Goal: Task Accomplishment & Management: Complete application form

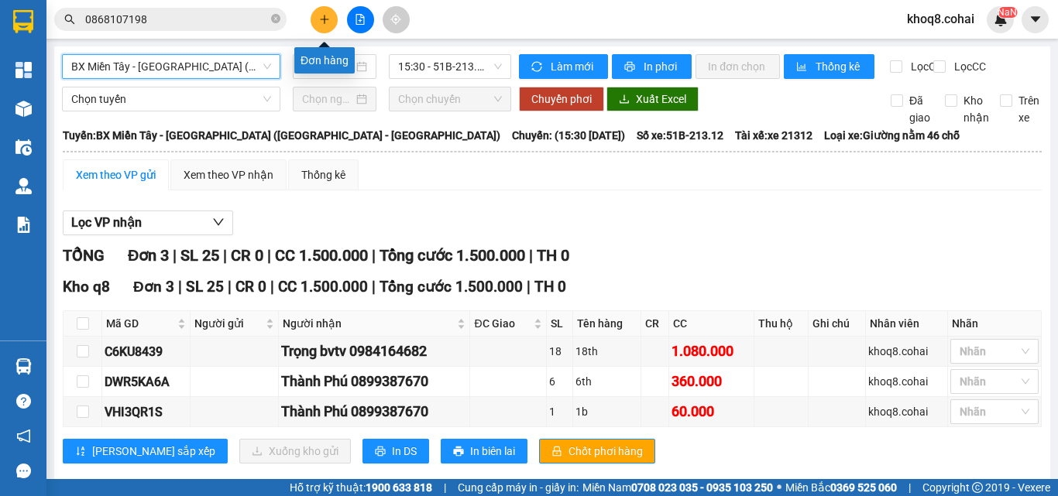
scroll to position [41, 0]
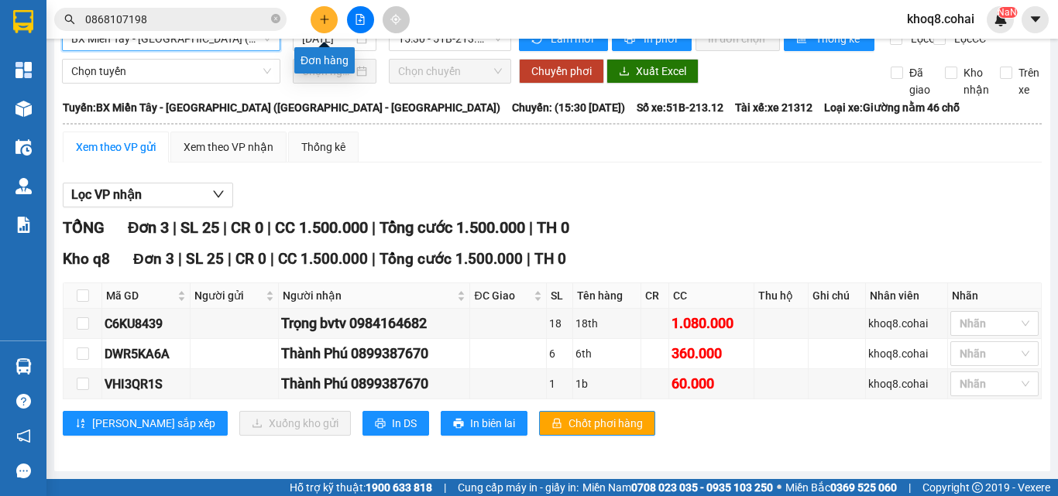
click at [324, 22] on icon "plus" at bounding box center [324, 19] width 11 height 11
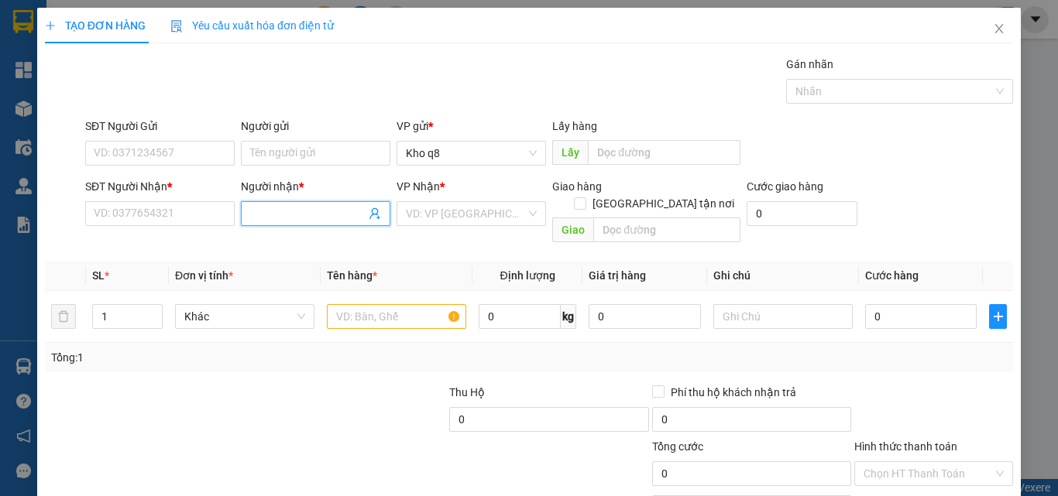
click at [283, 208] on input "Người nhận *" at bounding box center [307, 213] width 115 height 17
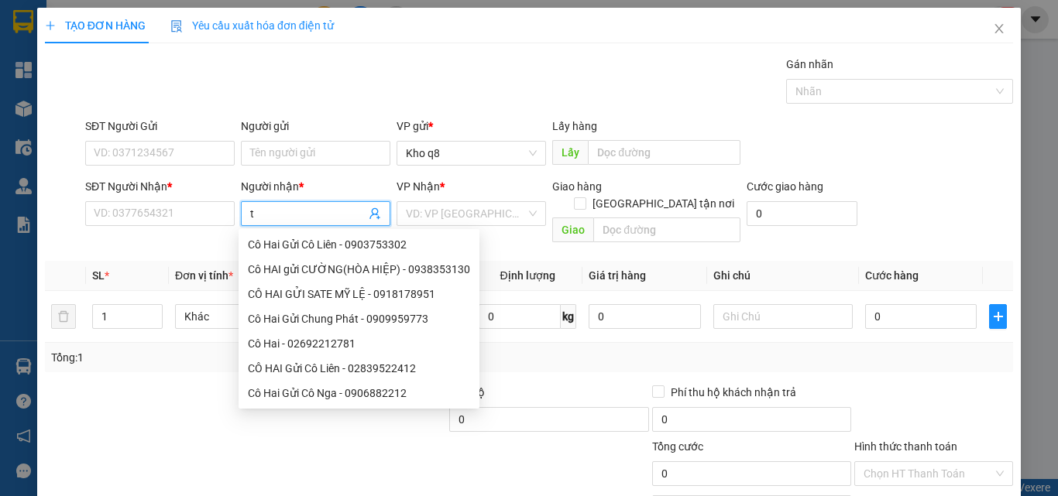
paste input "í"
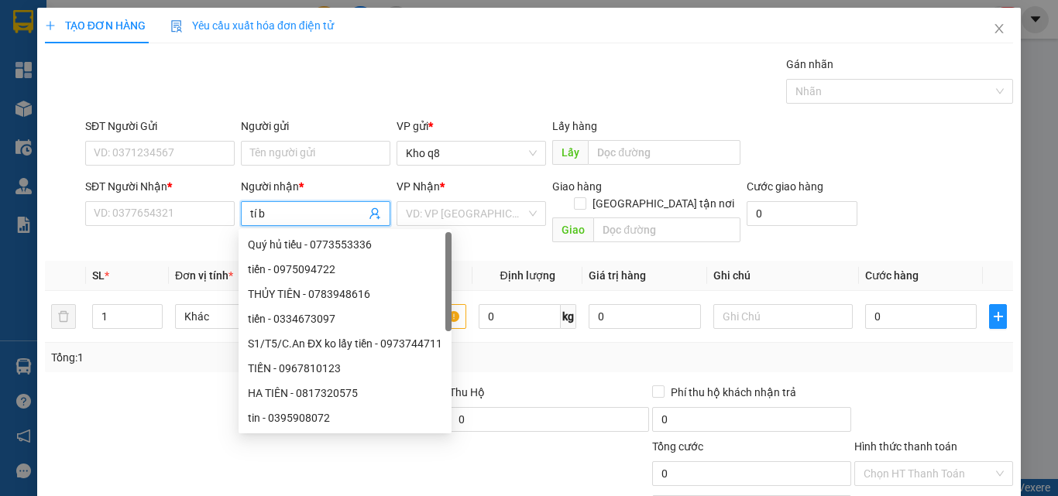
paste input "à"
type input "tí bà"
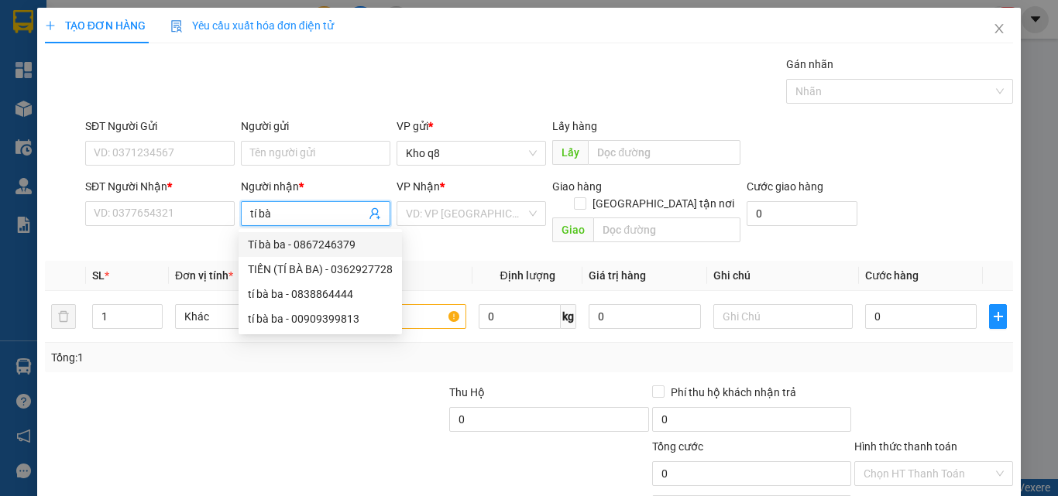
click at [259, 241] on div "Tí bà ba - 0867246379" at bounding box center [320, 244] width 145 height 17
type input "0867246379"
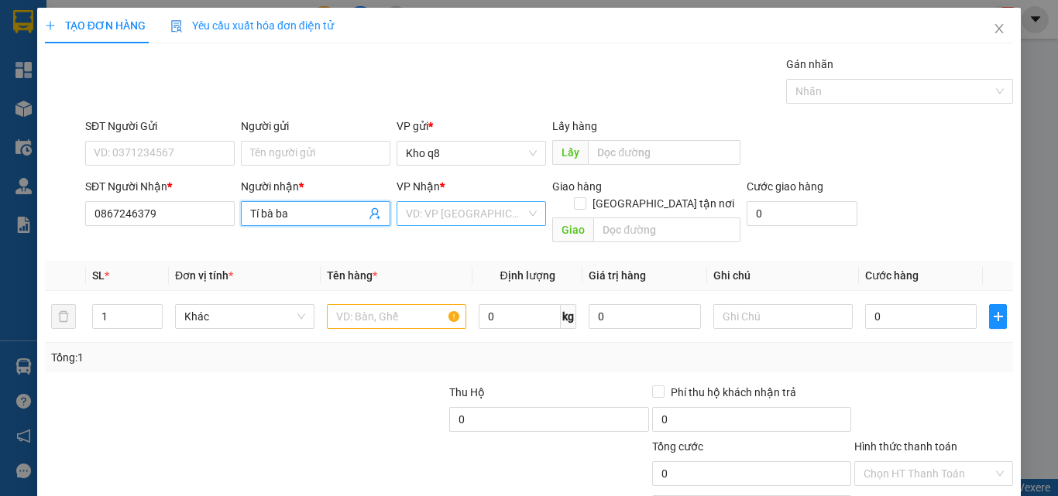
type input "Tí bà ba"
drag, startPoint x: 458, startPoint y: 211, endPoint x: 455, endPoint y: 250, distance: 38.8
click at [454, 252] on div "Transit Pickup Surcharge Ids Transit Deliver Surcharge Ids Transit Deliver Surc…" at bounding box center [529, 308] width 968 height 504
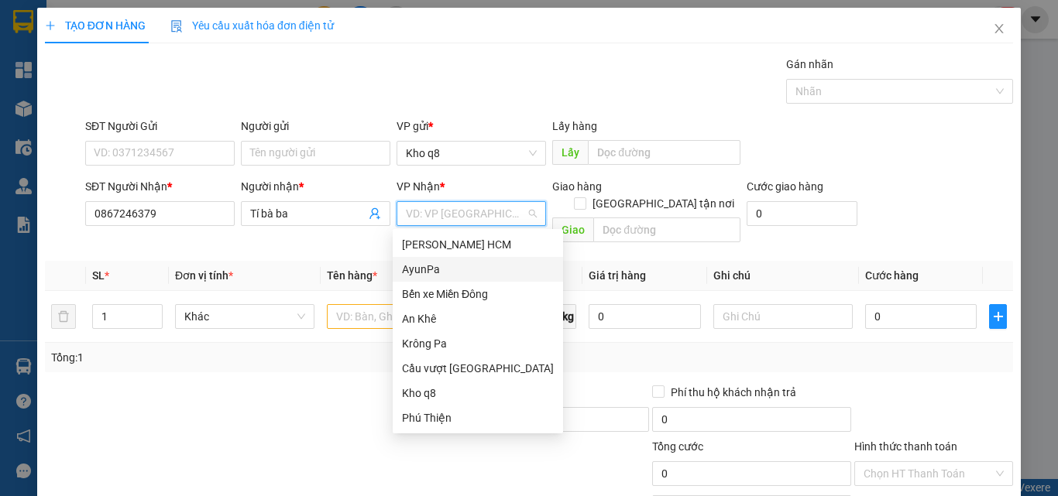
click at [420, 266] on div "AyunPa" at bounding box center [478, 269] width 152 height 17
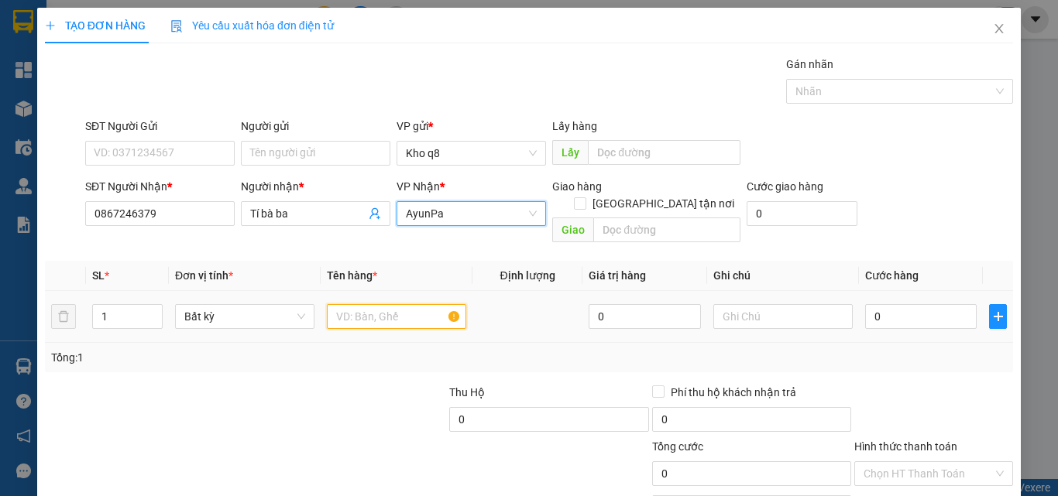
click at [344, 304] on input "text" at bounding box center [396, 316] width 139 height 25
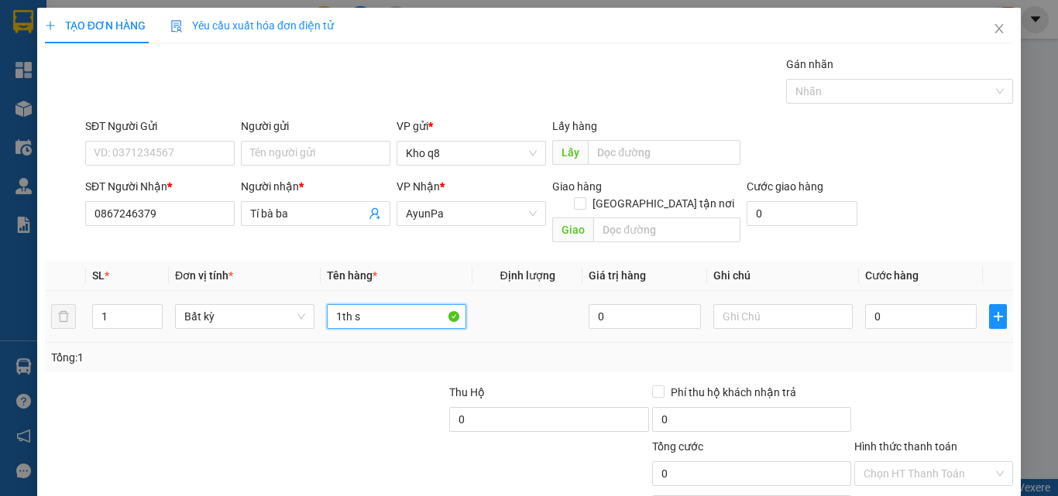
paste input "ữa"
type input "1th sữa"
click at [904, 304] on input "0" at bounding box center [921, 316] width 112 height 25
type input "06"
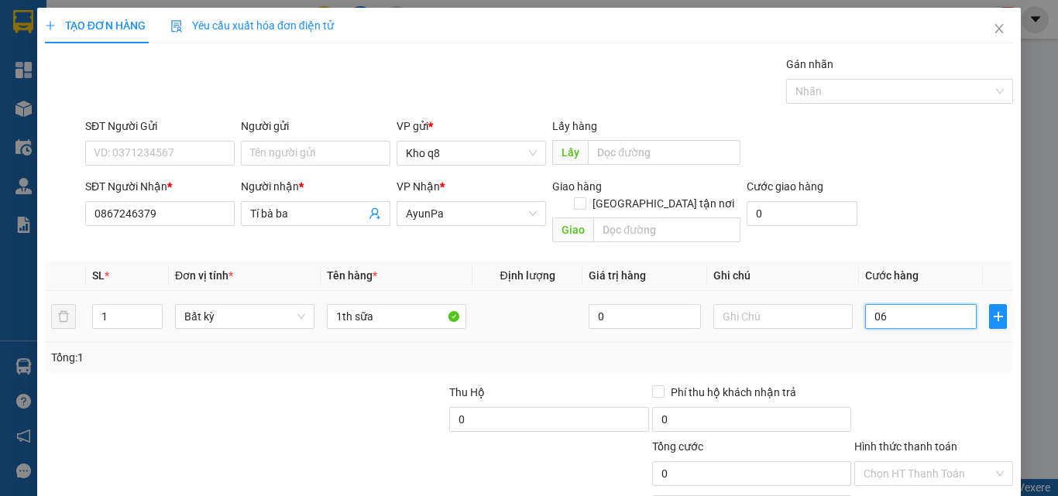
type input "6"
type input "060"
type input "60"
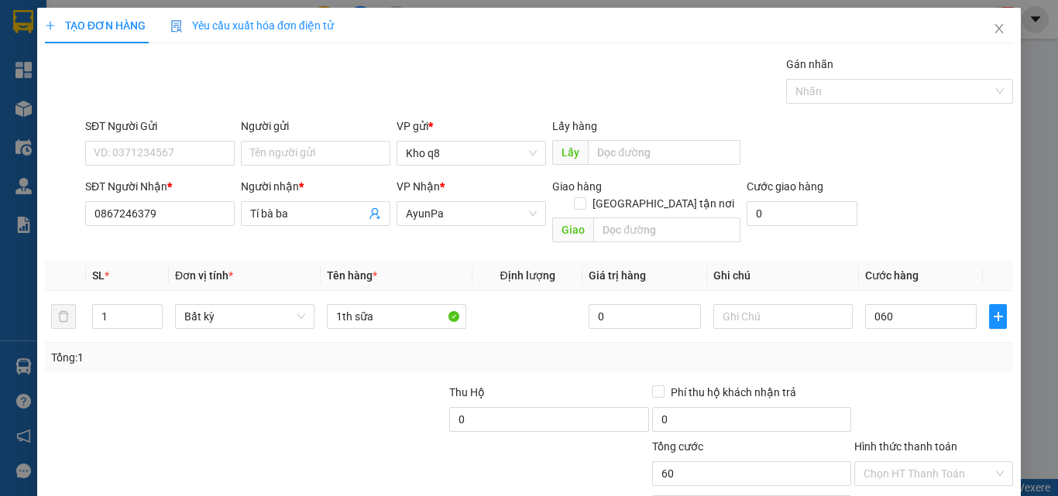
type input "60.000"
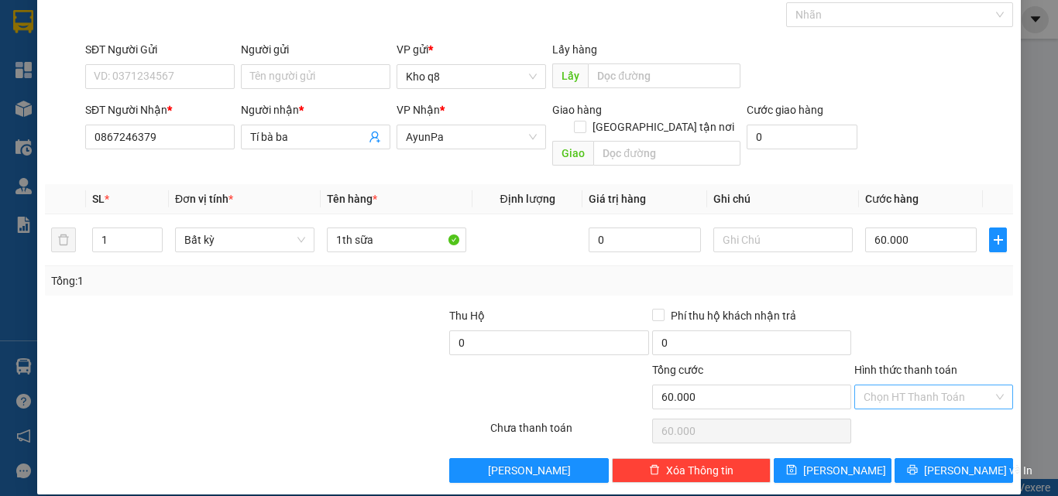
click at [879, 386] on input "Hình thức thanh toán" at bounding box center [927, 397] width 129 height 23
click at [882, 410] on div "Tại văn phòng" at bounding box center [924, 411] width 139 height 17
type input "0"
click at [797, 465] on icon "save" at bounding box center [791, 470] width 11 height 11
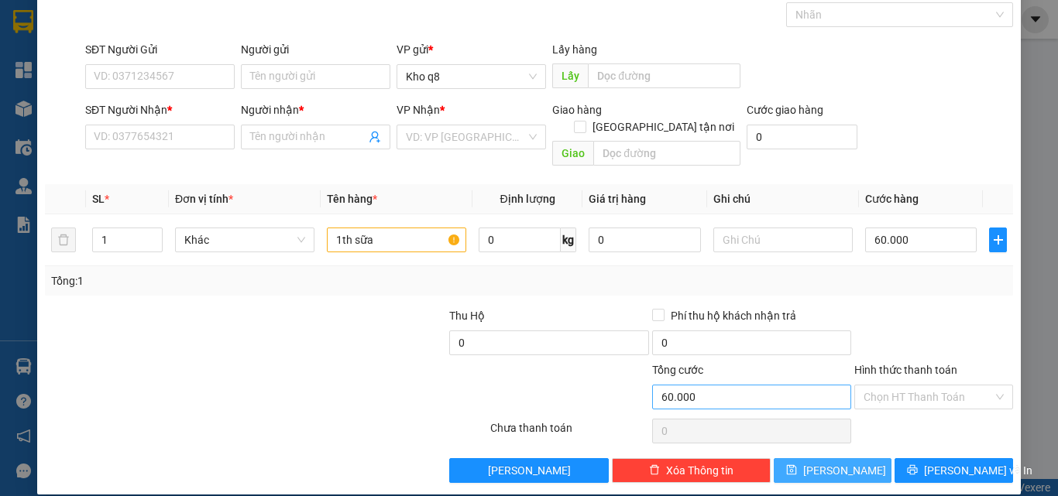
type input "0"
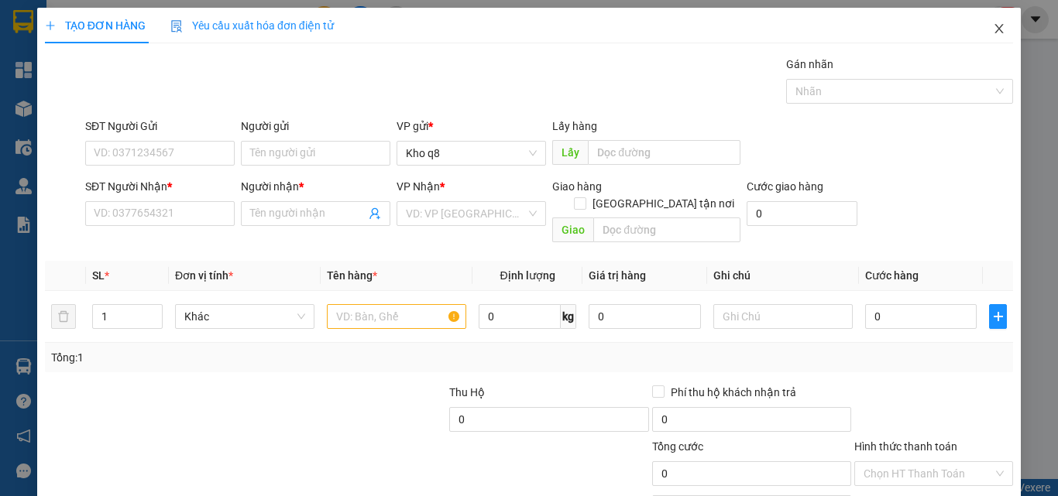
click at [995, 26] on icon "close" at bounding box center [999, 28] width 9 height 9
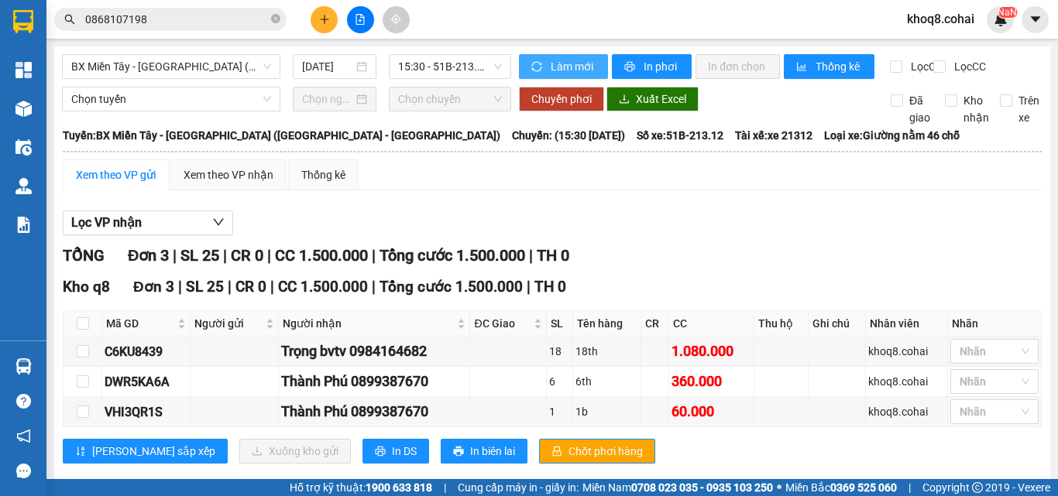
click at [571, 64] on span "Làm mới" at bounding box center [573, 66] width 45 height 17
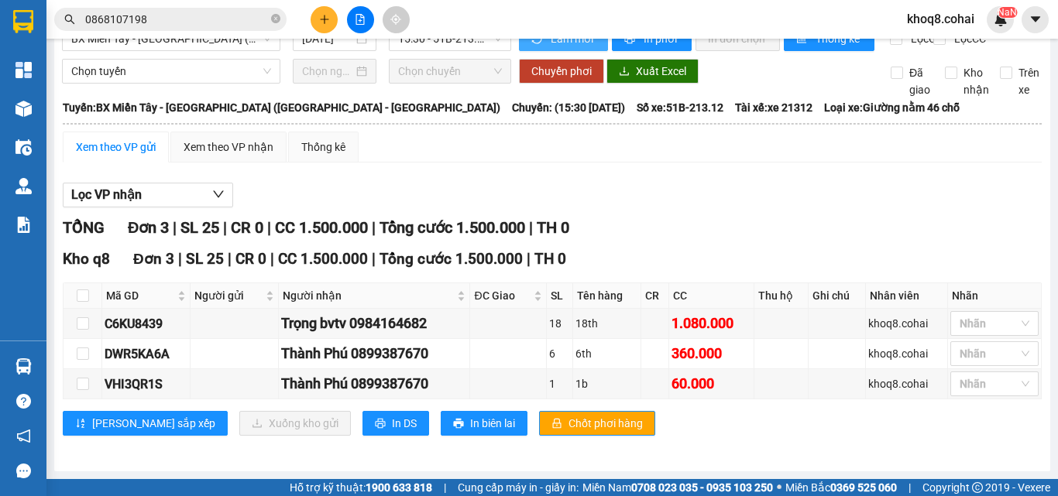
scroll to position [41, 0]
click at [322, 18] on icon "plus" at bounding box center [324, 19] width 11 height 11
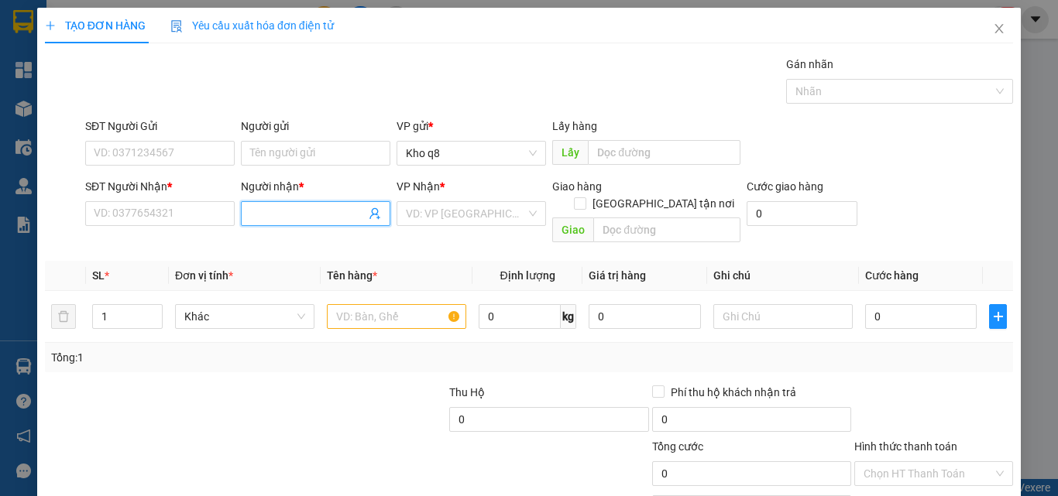
click at [287, 212] on input "Người nhận *" at bounding box center [307, 213] width 115 height 17
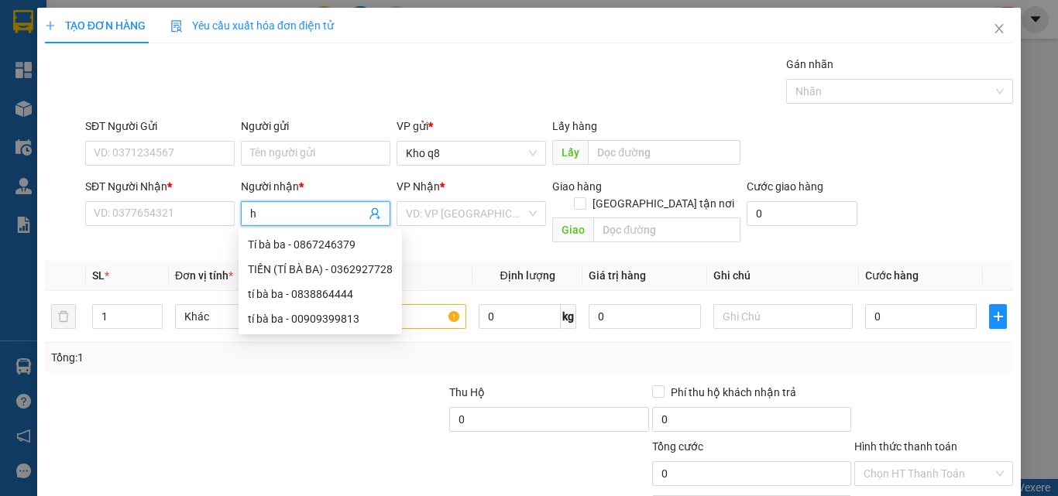
paste input "ùng"
type input "[PERSON_NAME]"
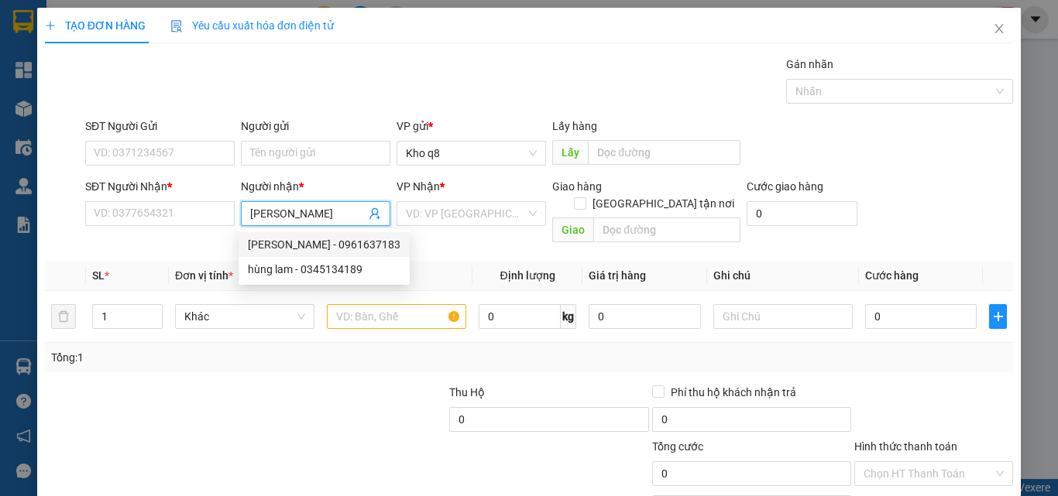
click at [315, 244] on div "[PERSON_NAME] - 0961637183" at bounding box center [324, 244] width 153 height 17
type input "0961637183"
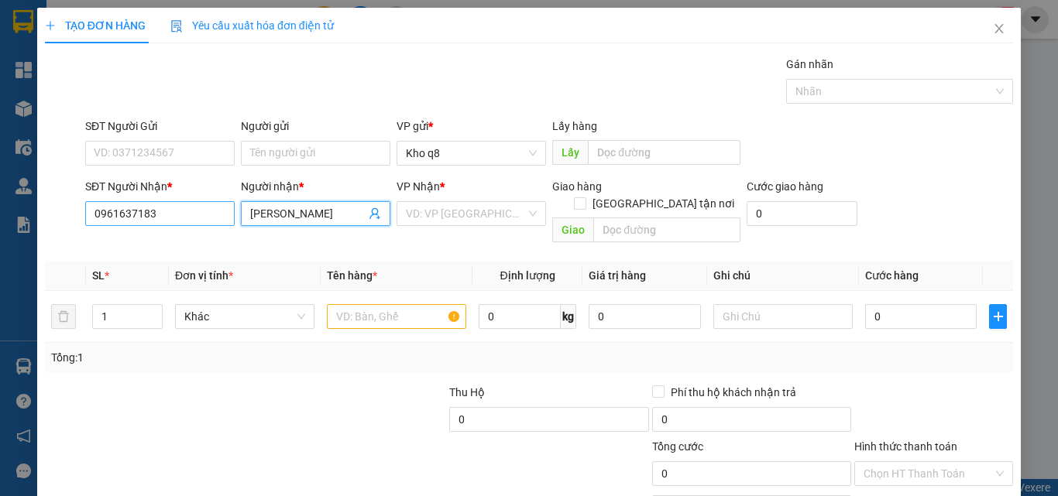
type input "[PERSON_NAME]"
click at [170, 208] on input "0961637183" at bounding box center [159, 213] width 149 height 25
type input "0961637183"
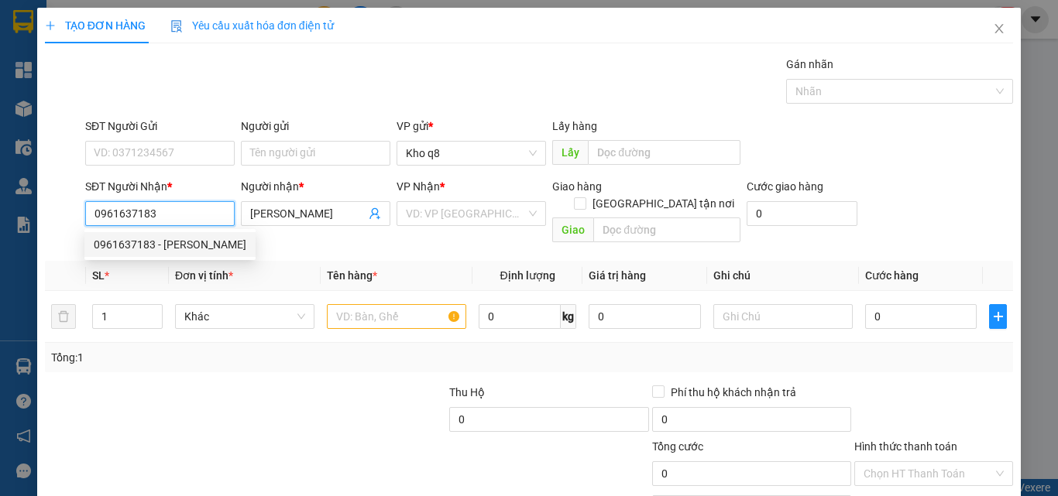
click at [152, 240] on div "0961637183 - [PERSON_NAME]" at bounding box center [170, 244] width 153 height 17
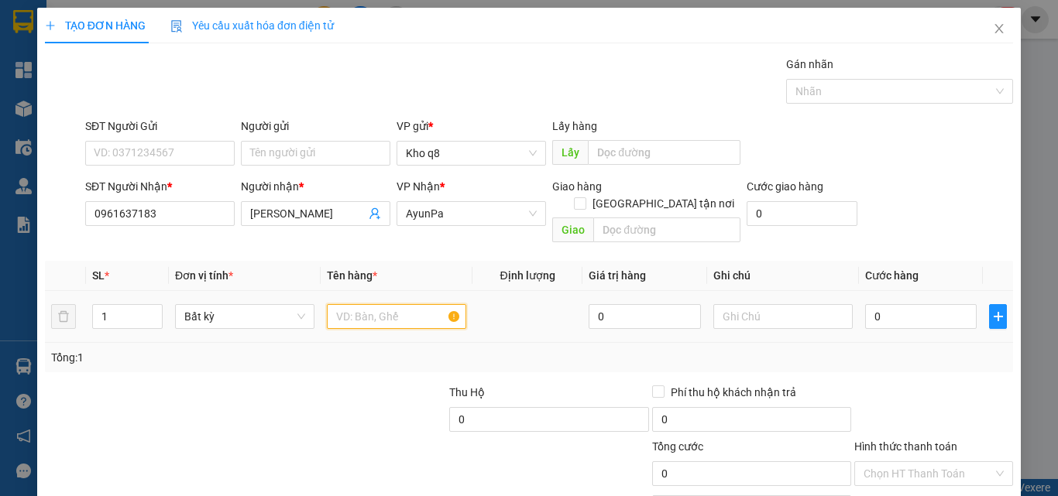
click at [361, 304] on input "text" at bounding box center [396, 316] width 139 height 25
paste input "ục"
paste input "ón"
type input "1 cục nón"
click at [890, 304] on input "0" at bounding box center [921, 316] width 112 height 25
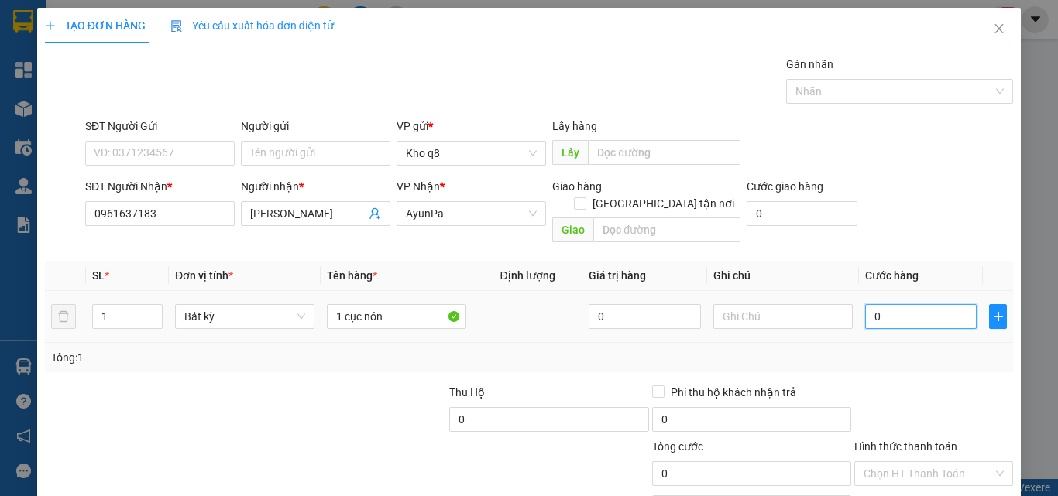
type input "6"
type input "60"
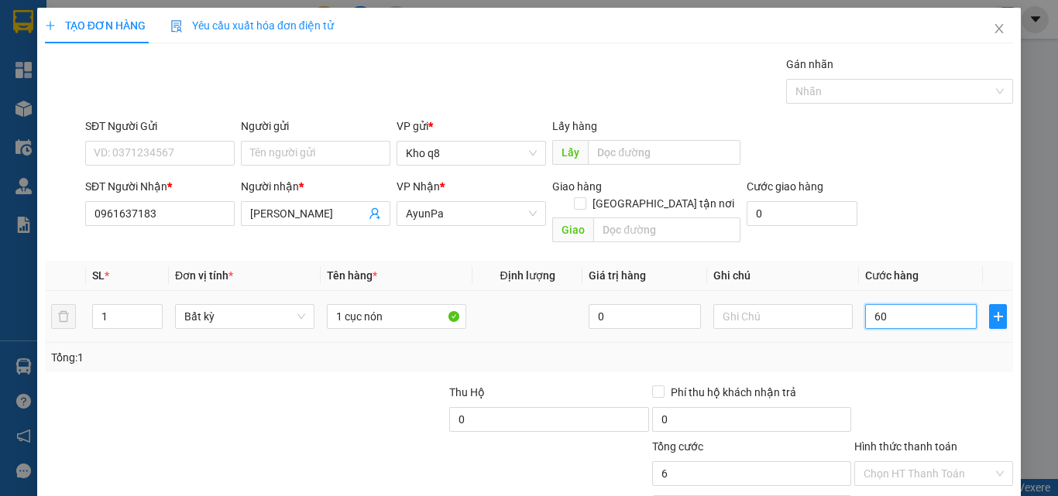
type input "60"
type input "60.000"
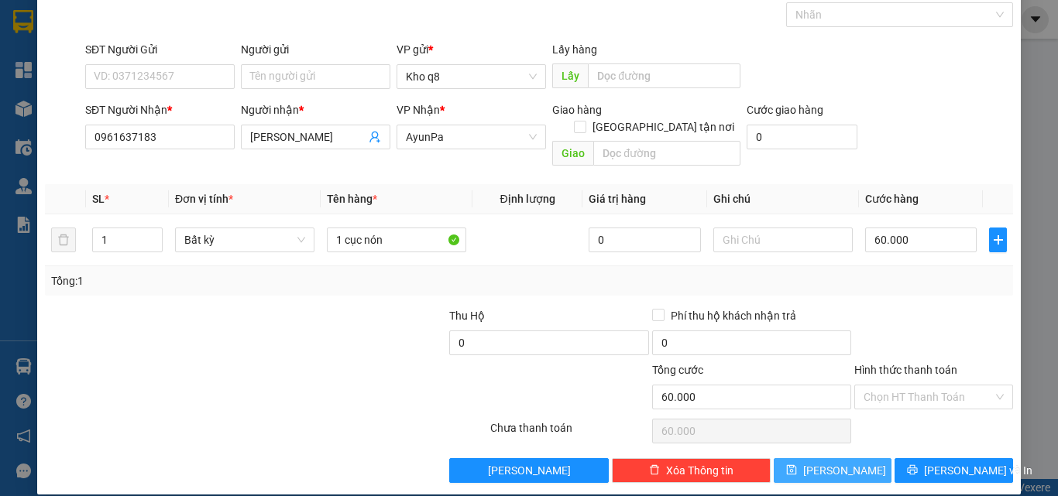
click at [830, 462] on span "[PERSON_NAME]" at bounding box center [844, 470] width 83 height 17
type input "0"
